Goal: Task Accomplishment & Management: Use online tool/utility

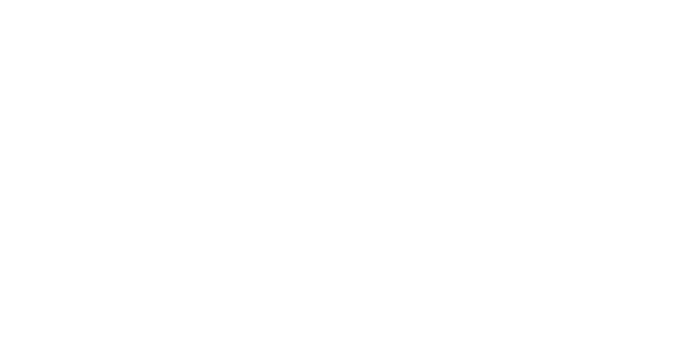
drag, startPoint x: 98, startPoint y: 170, endPoint x: 0, endPoint y: 174, distance: 98.4
drag, startPoint x: 275, startPoint y: 169, endPoint x: 258, endPoint y: 246, distance: 78.6
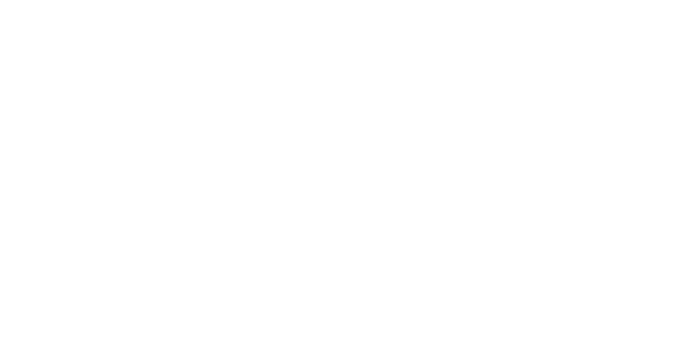
scroll to position [0, 120]
type input "S4-Stock-[PERSON_NAME]-Agropecuaria [PERSON_NAME]- El Amparo-Agosto-2025.xlsx"
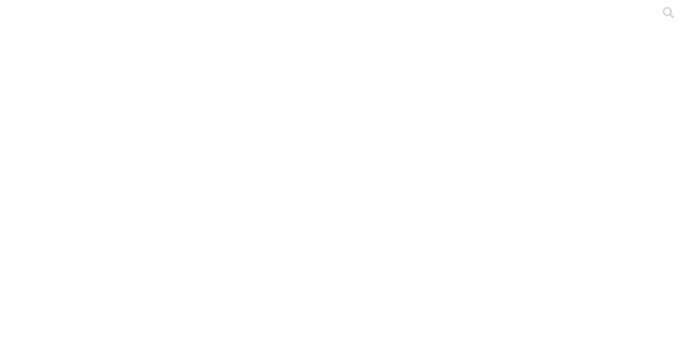
click at [175, 135] on div at bounding box center [348, 169] width 688 height 339
